Goal: Navigation & Orientation: Find specific page/section

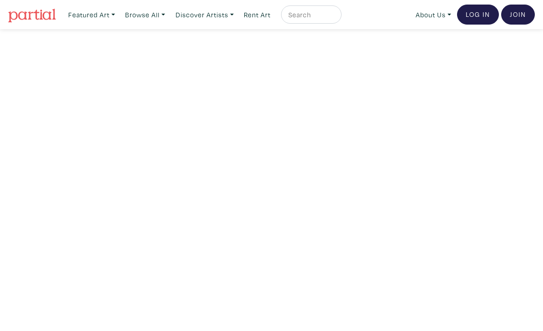
click at [482, 10] on link "Log In" at bounding box center [478, 15] width 42 height 20
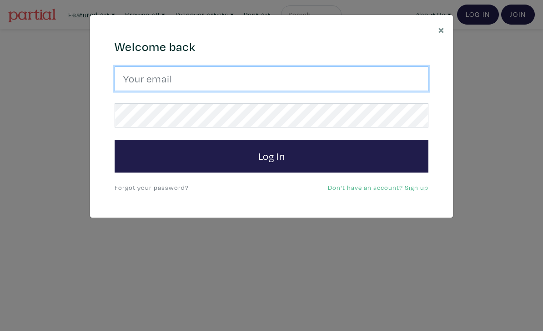
click at [294, 81] on input "email" at bounding box center [272, 78] width 314 height 25
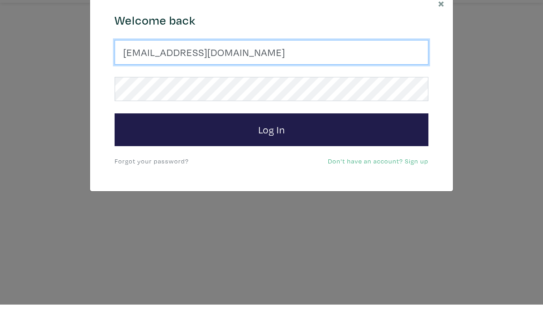
type input "josefj6@gmail.com"
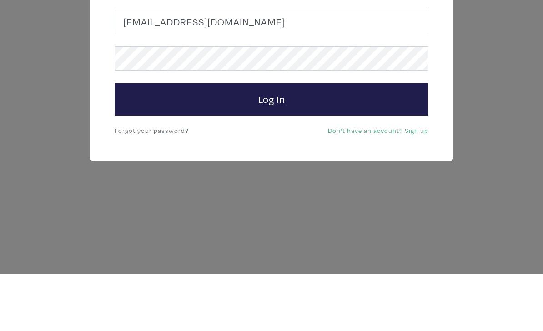
click at [302, 140] on button "Log In" at bounding box center [272, 156] width 314 height 33
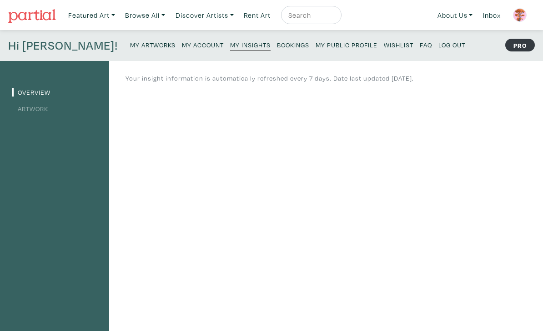
click at [316, 44] on small "My Public Profile" at bounding box center [347, 45] width 62 height 9
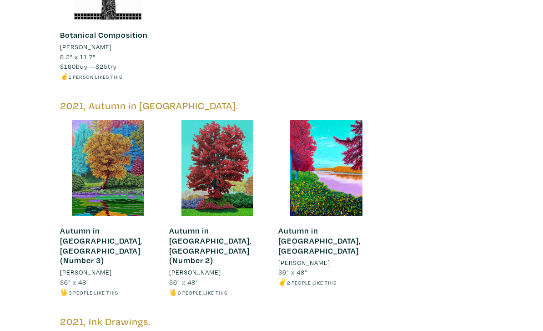
scroll to position [1615, 0]
click at [333, 120] on div at bounding box center [327, 168] width 96 height 96
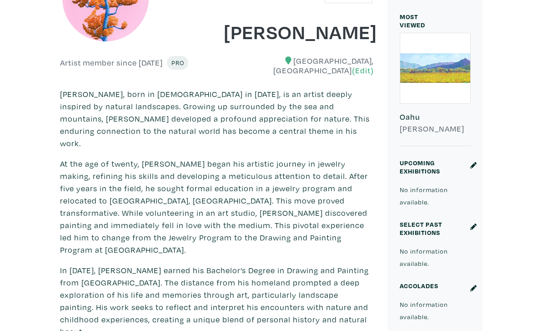
scroll to position [0, 0]
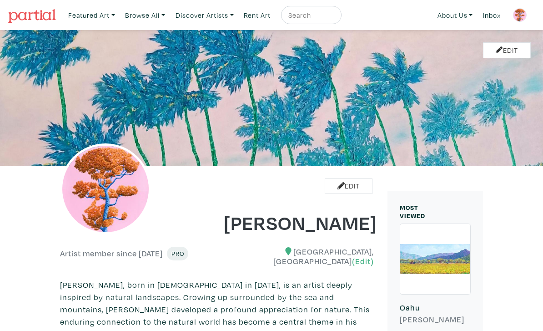
click at [523, 17] on img at bounding box center [520, 15] width 14 height 14
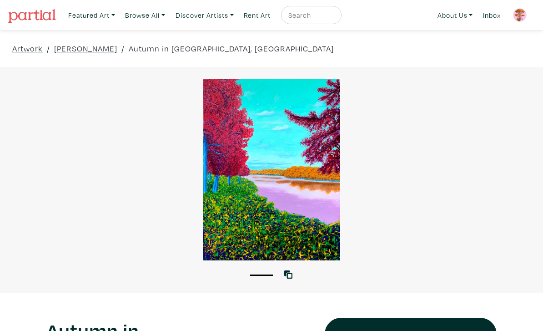
click at [293, 135] on div at bounding box center [271, 169] width 543 height 181
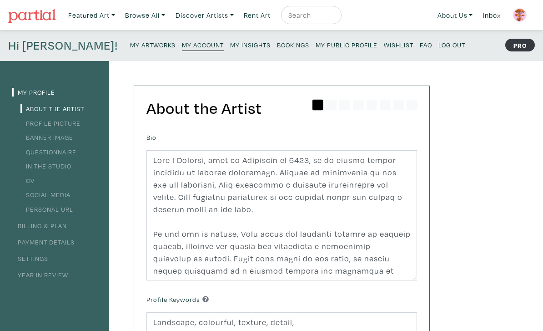
click at [439, 44] on small "Log Out" at bounding box center [452, 45] width 27 height 9
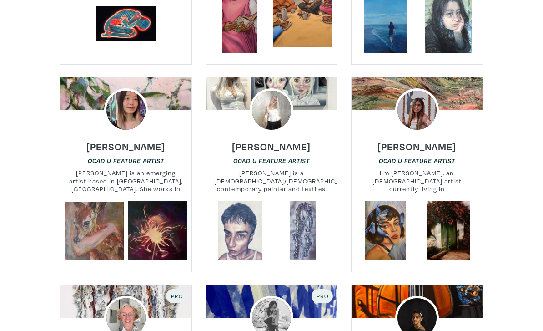
scroll to position [1189, 0]
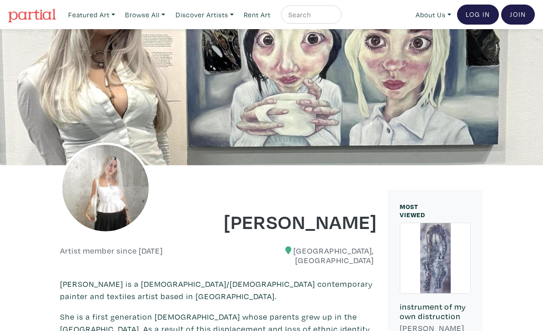
click at [245, 119] on div at bounding box center [271, 97] width 543 height 136
click at [122, 202] on img at bounding box center [105, 187] width 91 height 91
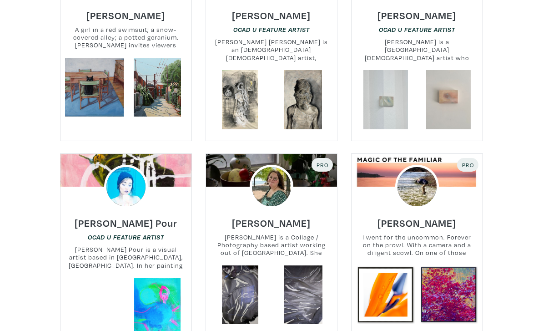
scroll to position [1739, 0]
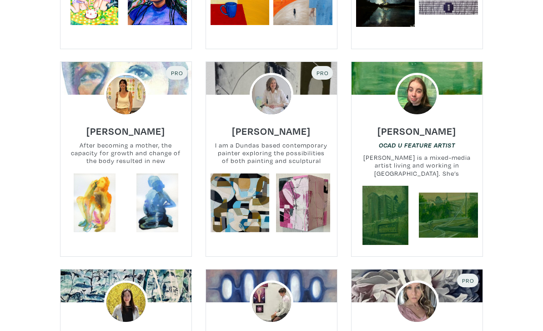
scroll to position [1412, 0]
click at [122, 81] on img at bounding box center [126, 95] width 44 height 44
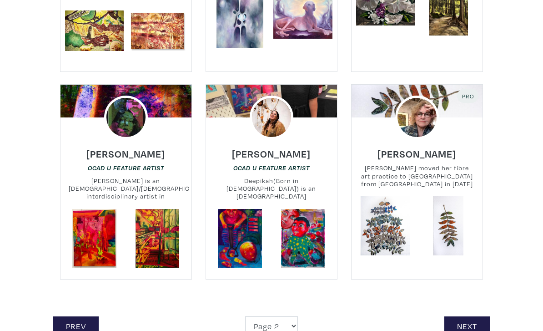
scroll to position [1817, 0]
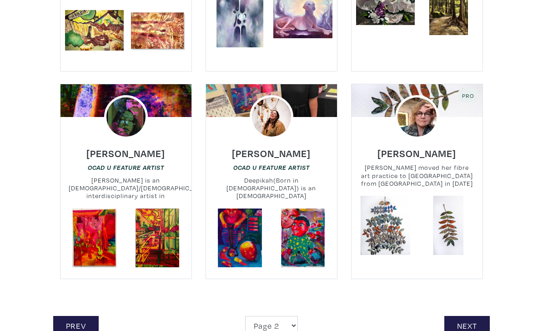
click at [464, 316] on link "Next" at bounding box center [468, 326] width 46 height 20
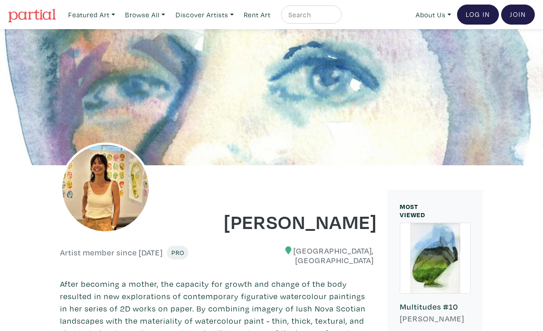
click at [100, 191] on img at bounding box center [105, 187] width 91 height 91
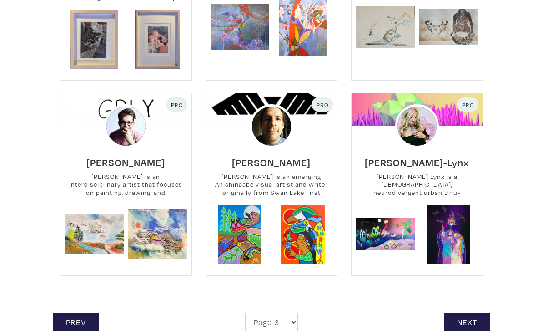
scroll to position [1771, 0]
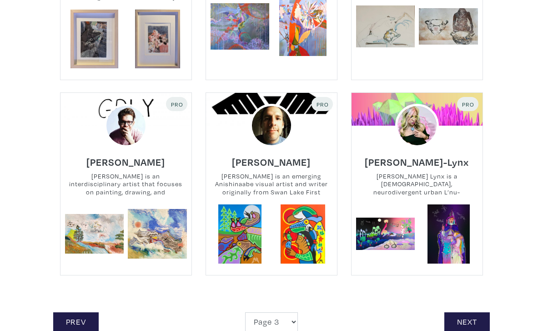
click at [397, 177] on small "Amanda Amour Lynx is a Two Spirit, neurodivergent urban L’nu-Scottish interdisc…" at bounding box center [417, 184] width 131 height 24
click at [416, 118] on img at bounding box center [417, 126] width 44 height 44
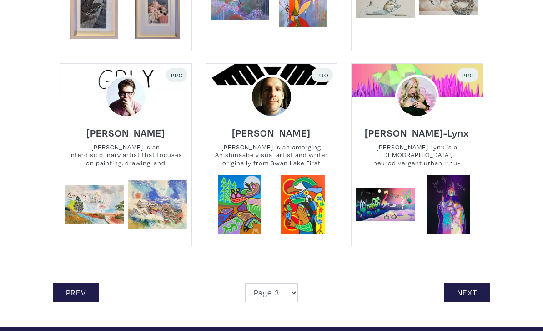
click at [473, 283] on link "Next" at bounding box center [468, 293] width 46 height 20
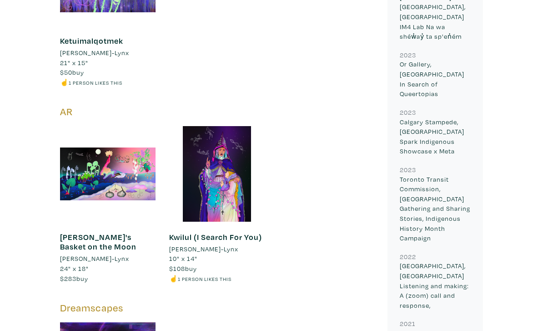
scroll to position [1085, 0]
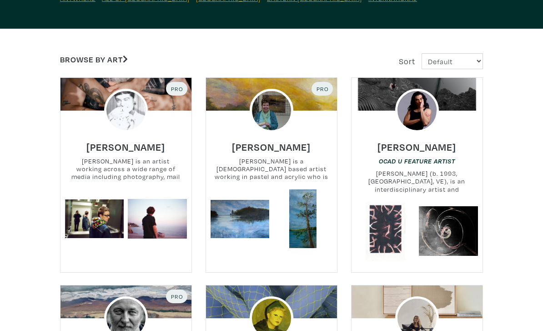
scroll to position [139, 0]
click at [400, 120] on img at bounding box center [417, 111] width 44 height 44
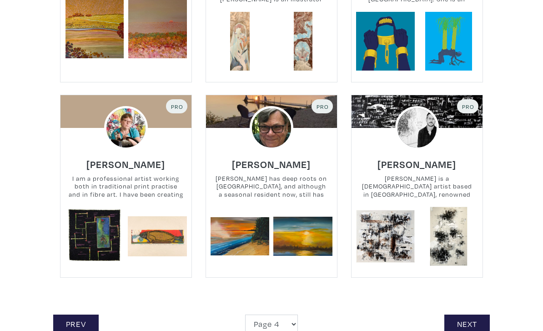
scroll to position [1757, 0]
click at [472, 326] on link "Next" at bounding box center [468, 324] width 46 height 20
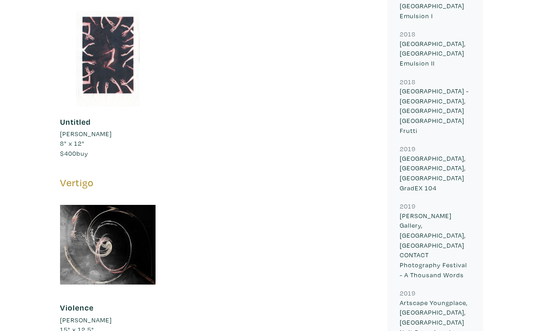
scroll to position [683, 0]
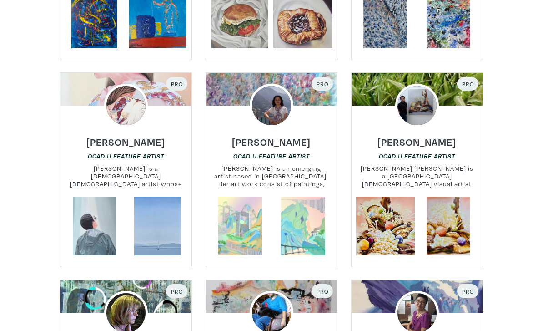
scroll to position [1584, 0]
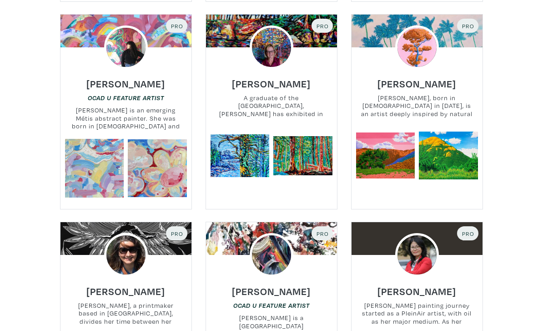
scroll to position [1422, 0]
click at [257, 244] on img at bounding box center [272, 255] width 44 height 44
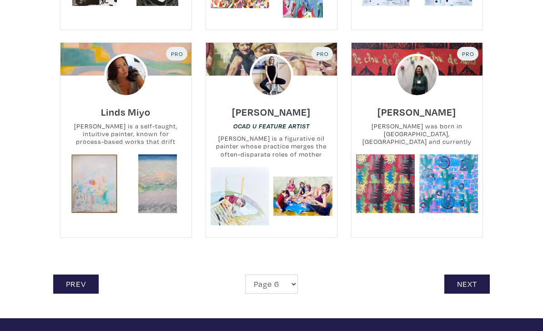
scroll to position [1809, 0]
click at [472, 274] on link "Next" at bounding box center [468, 284] width 46 height 20
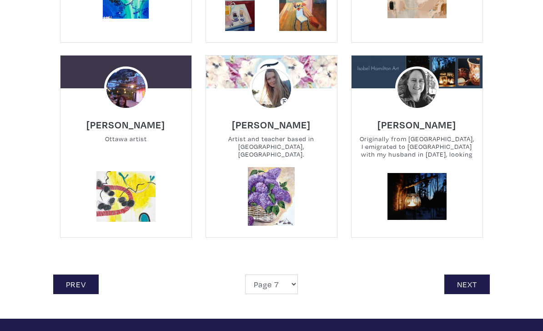
scroll to position [1772, 0]
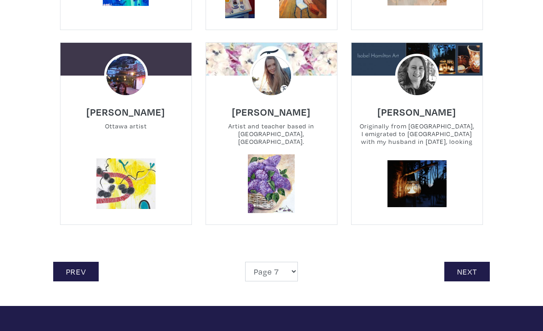
click at [463, 262] on link "Next" at bounding box center [468, 272] width 46 height 20
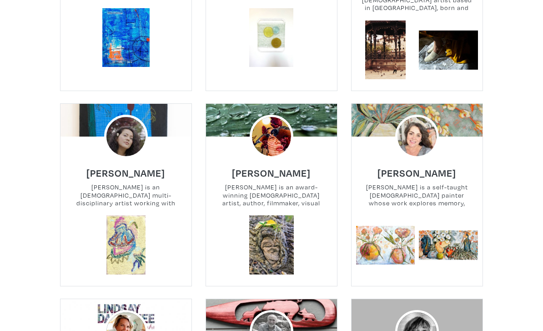
scroll to position [320, 0]
click at [135, 137] on img at bounding box center [126, 137] width 44 height 44
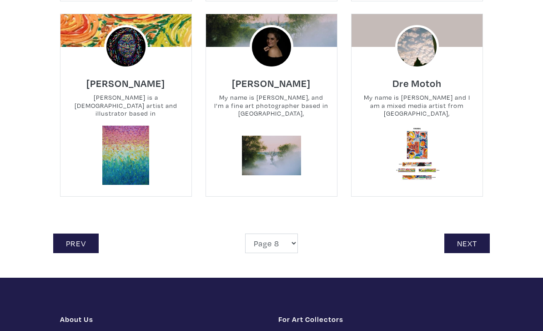
scroll to position [1775, 0]
click at [468, 233] on link "Next" at bounding box center [468, 243] width 46 height 20
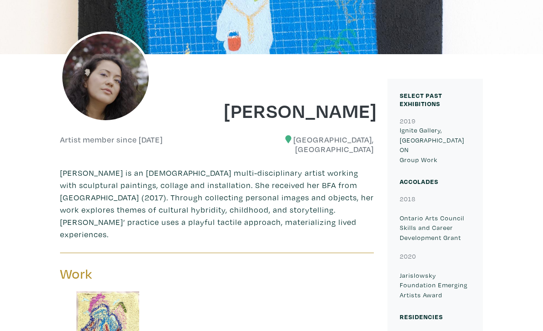
scroll to position [103, 0]
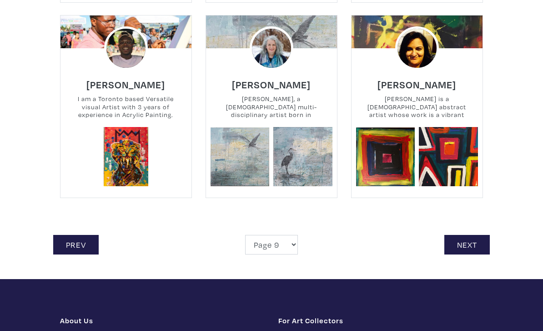
scroll to position [1759, 0]
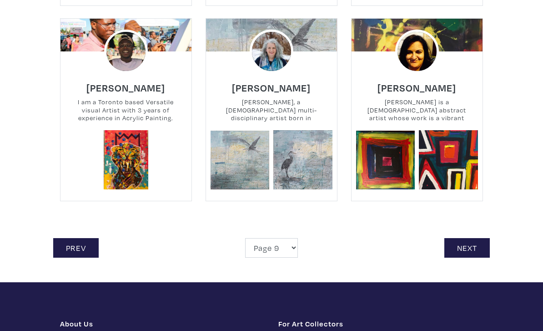
click at [478, 253] on link "Next" at bounding box center [468, 248] width 46 height 20
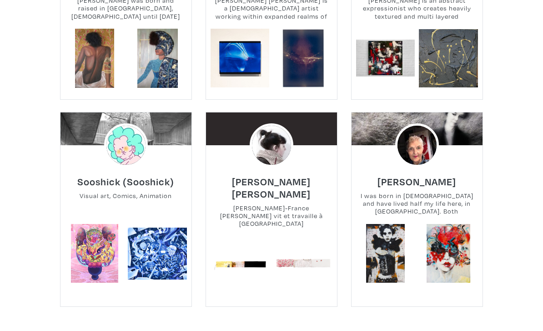
scroll to position [1703, 0]
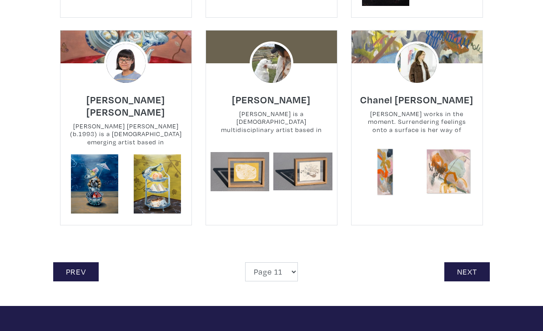
scroll to position [1778, 0]
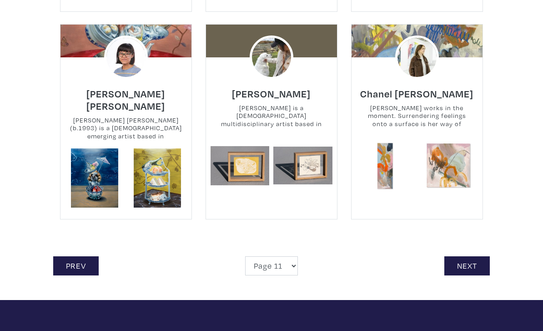
click at [455, 256] on link "Next" at bounding box center [468, 266] width 46 height 20
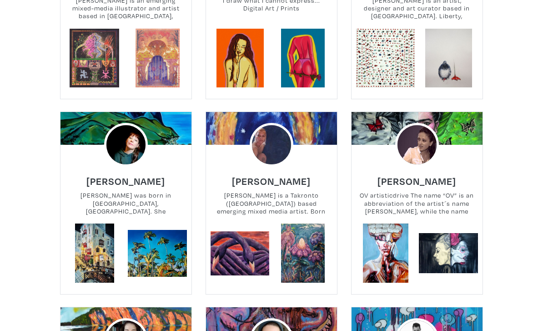
scroll to position [1287, 0]
click at [269, 134] on img at bounding box center [272, 145] width 44 height 44
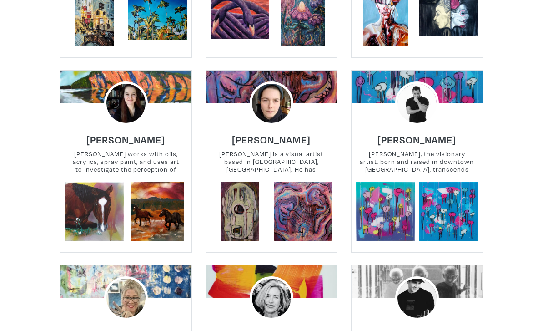
scroll to position [1524, 0]
click at [428, 133] on h6 "Morgan Sheardown" at bounding box center [417, 139] width 79 height 12
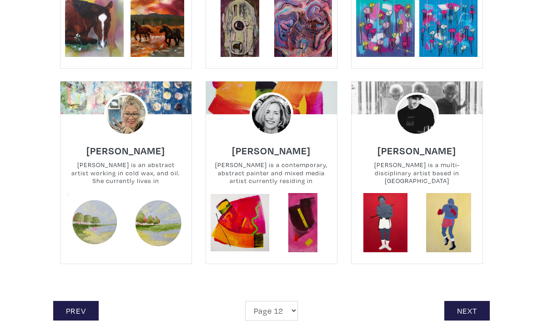
scroll to position [1708, 0]
click at [467, 301] on link "Next" at bounding box center [468, 311] width 46 height 20
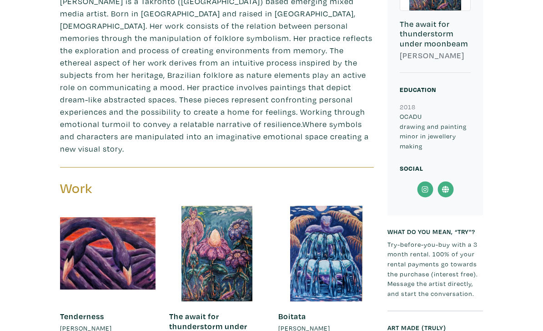
scroll to position [278, 0]
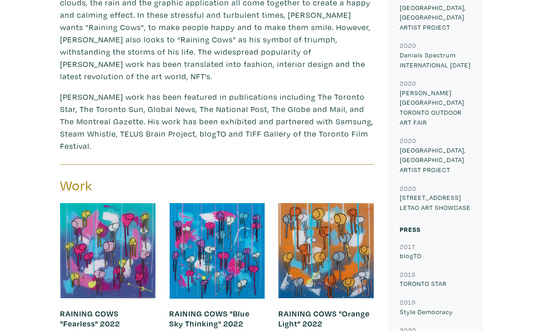
scroll to position [412, 0]
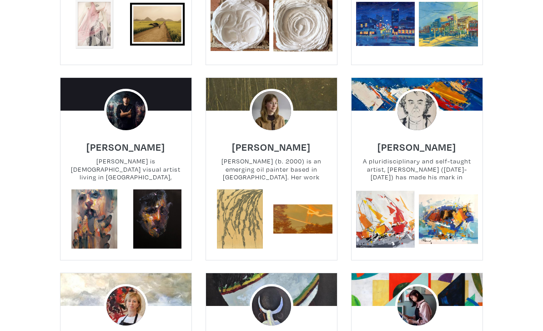
scroll to position [1322, 0]
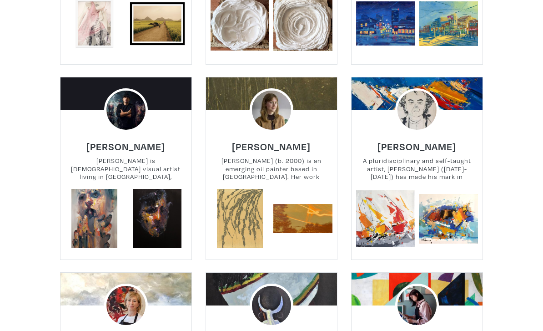
click at [156, 140] on h6 "Carlos Delgado" at bounding box center [125, 146] width 79 height 12
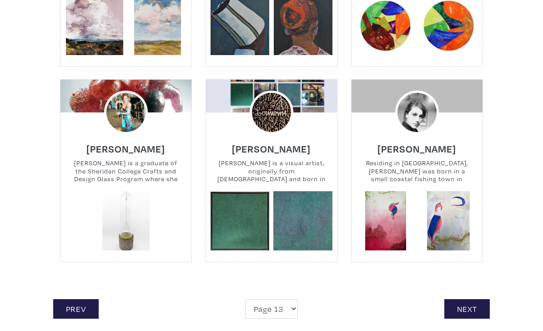
scroll to position [1710, 0]
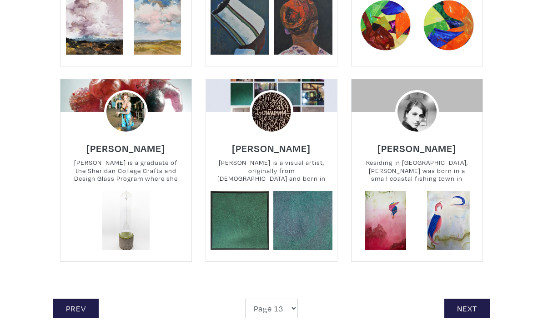
click at [132, 94] on img at bounding box center [126, 112] width 44 height 44
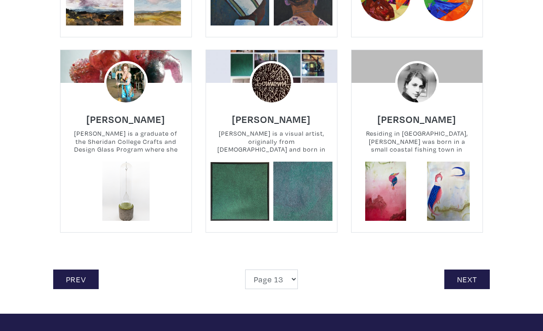
click at [461, 277] on link "Next" at bounding box center [468, 279] width 46 height 20
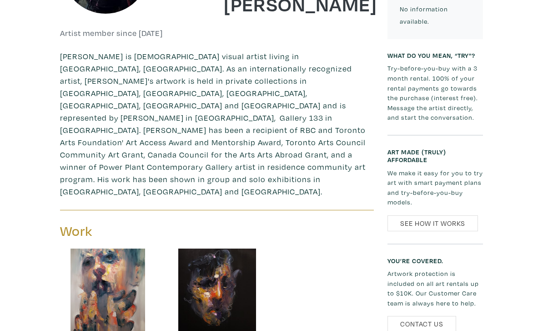
scroll to position [217, 0]
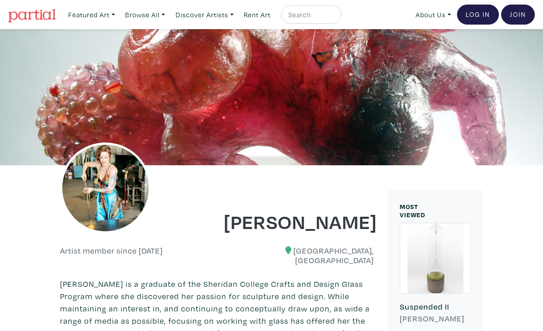
click at [112, 182] on img at bounding box center [105, 187] width 91 height 91
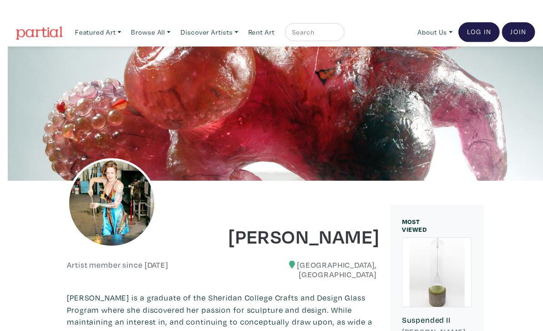
scroll to position [9, 0]
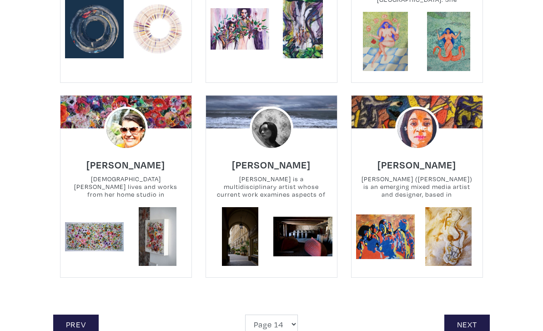
scroll to position [1731, 0]
click at [465, 314] on link "Next" at bounding box center [468, 324] width 46 height 20
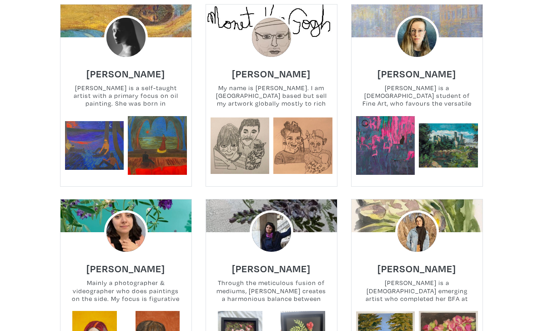
scroll to position [1178, 0]
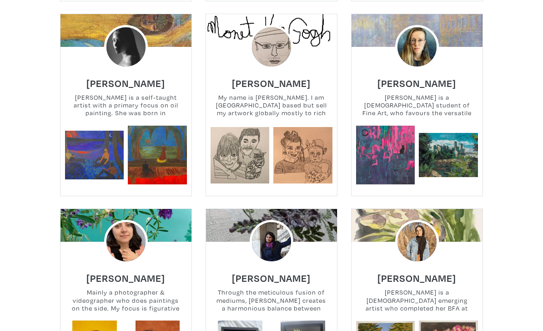
click at [321, 167] on link at bounding box center [303, 155] width 59 height 59
click at [274, 65] on img at bounding box center [272, 47] width 44 height 44
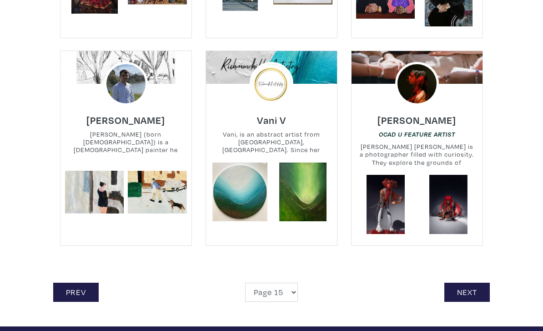
scroll to position [1744, 0]
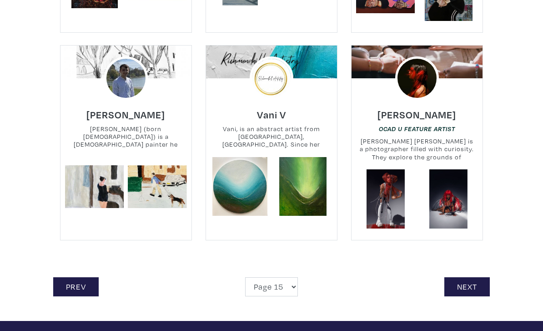
click at [451, 295] on link "Next" at bounding box center [468, 287] width 46 height 20
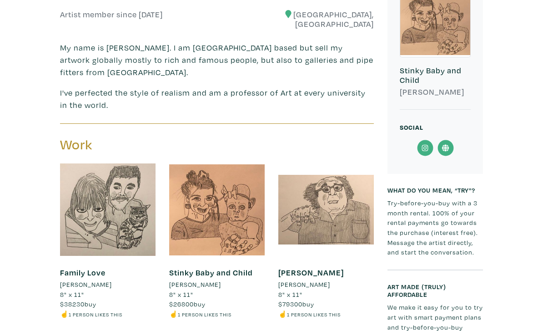
scroll to position [236, 0]
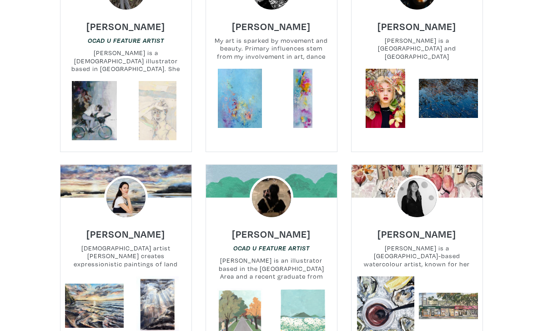
scroll to position [895, 0]
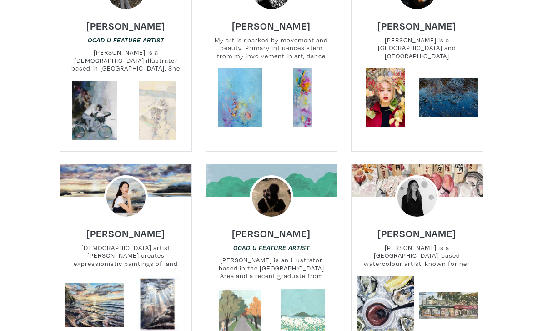
click at [130, 175] on img at bounding box center [126, 197] width 44 height 44
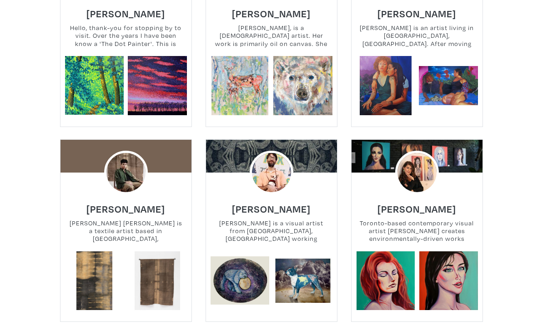
scroll to position [1727, 0]
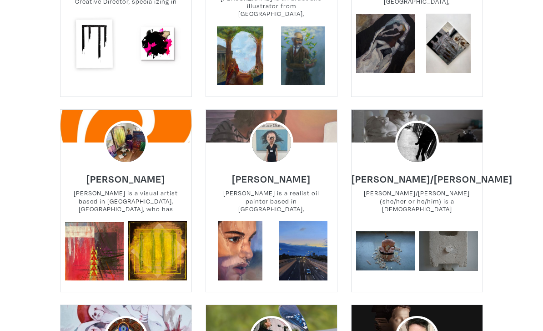
scroll to position [522, 0]
